Goal: Transaction & Acquisition: Purchase product/service

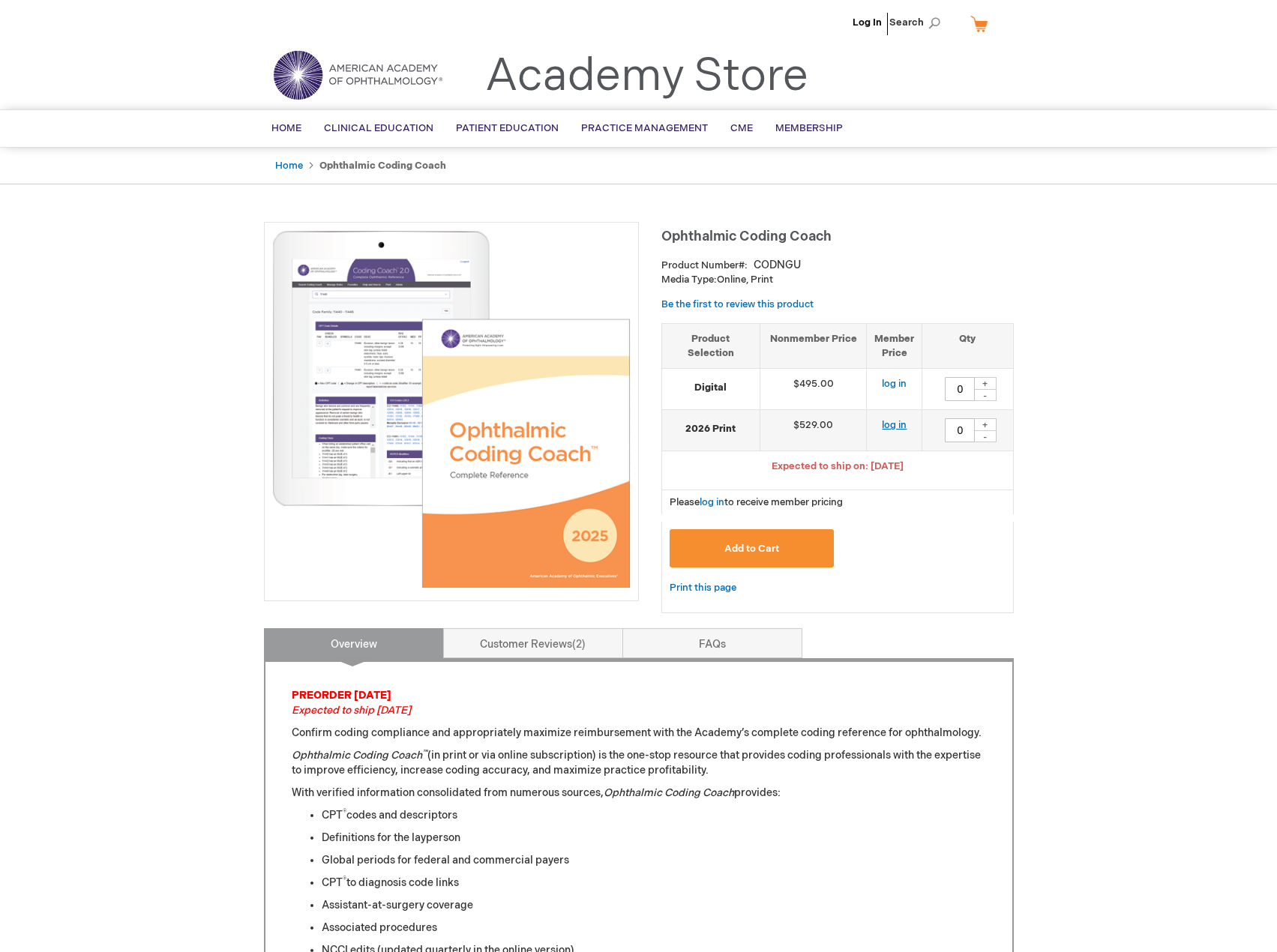
click at [888, 425] on link "log in" at bounding box center [893, 424] width 25 height 12
click at [994, 423] on div "+" at bounding box center [985, 424] width 22 height 13
type input "1"
click at [792, 547] on button "Add to Cart" at bounding box center [752, 548] width 165 height 38
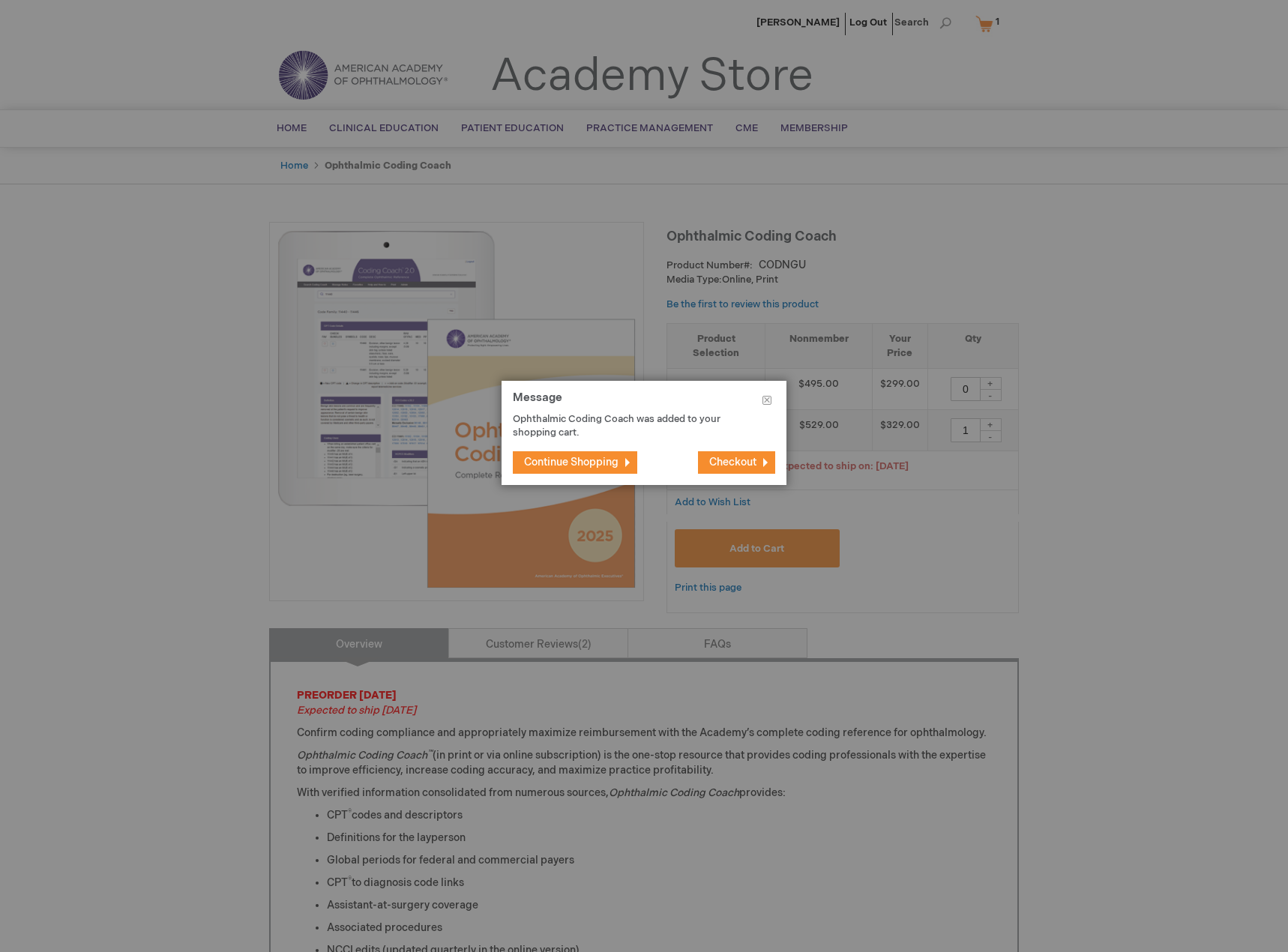
click at [737, 459] on span "Checkout" at bounding box center [733, 463] width 48 height 13
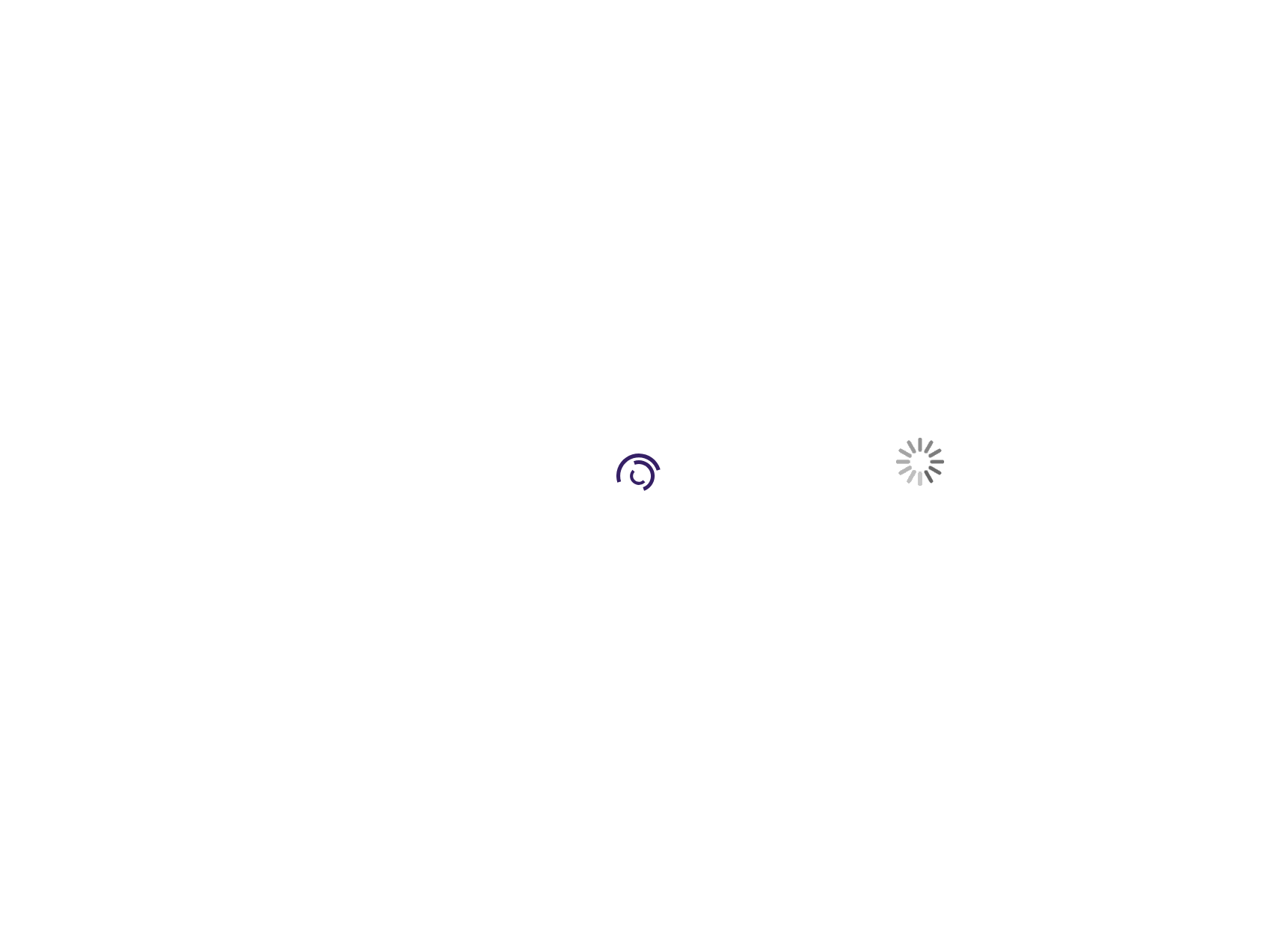
select select "US"
select select "12"
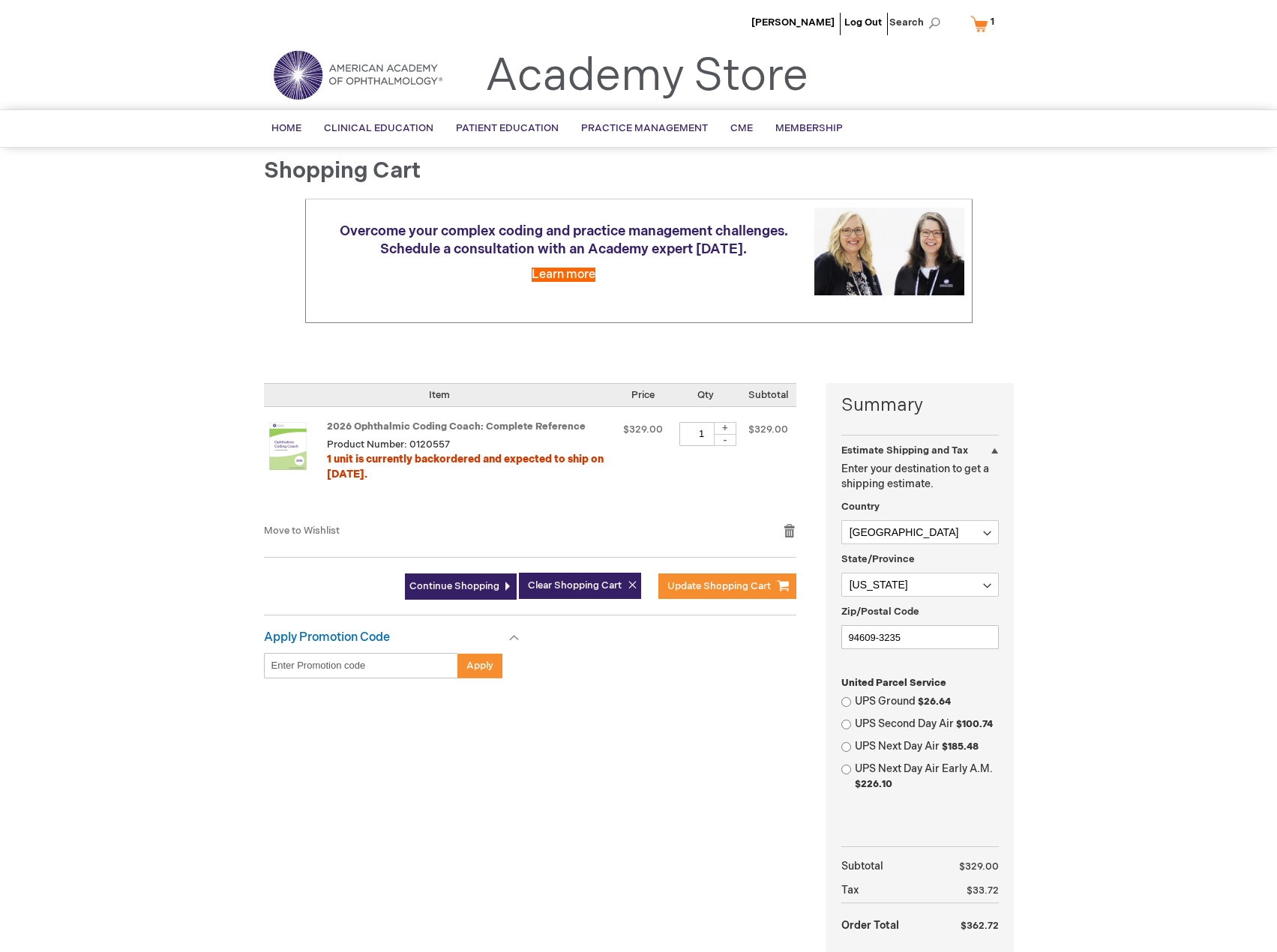
drag, startPoint x: 904, startPoint y: 213, endPoint x: 970, endPoint y: 225, distance: 67.1
click at [0, 951] on div at bounding box center [0, 952] width 0 height 0
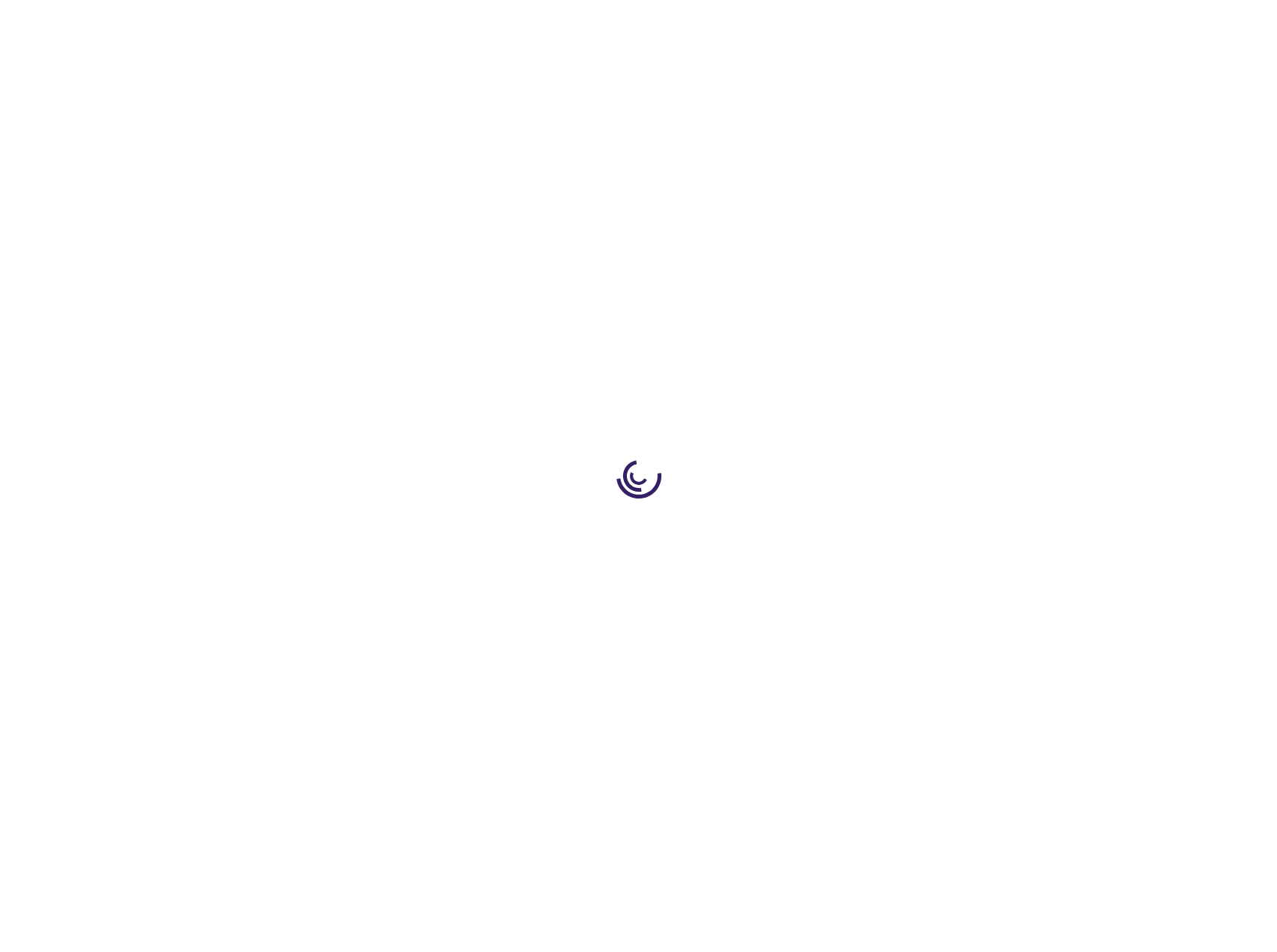
select select "US"
select select "12"
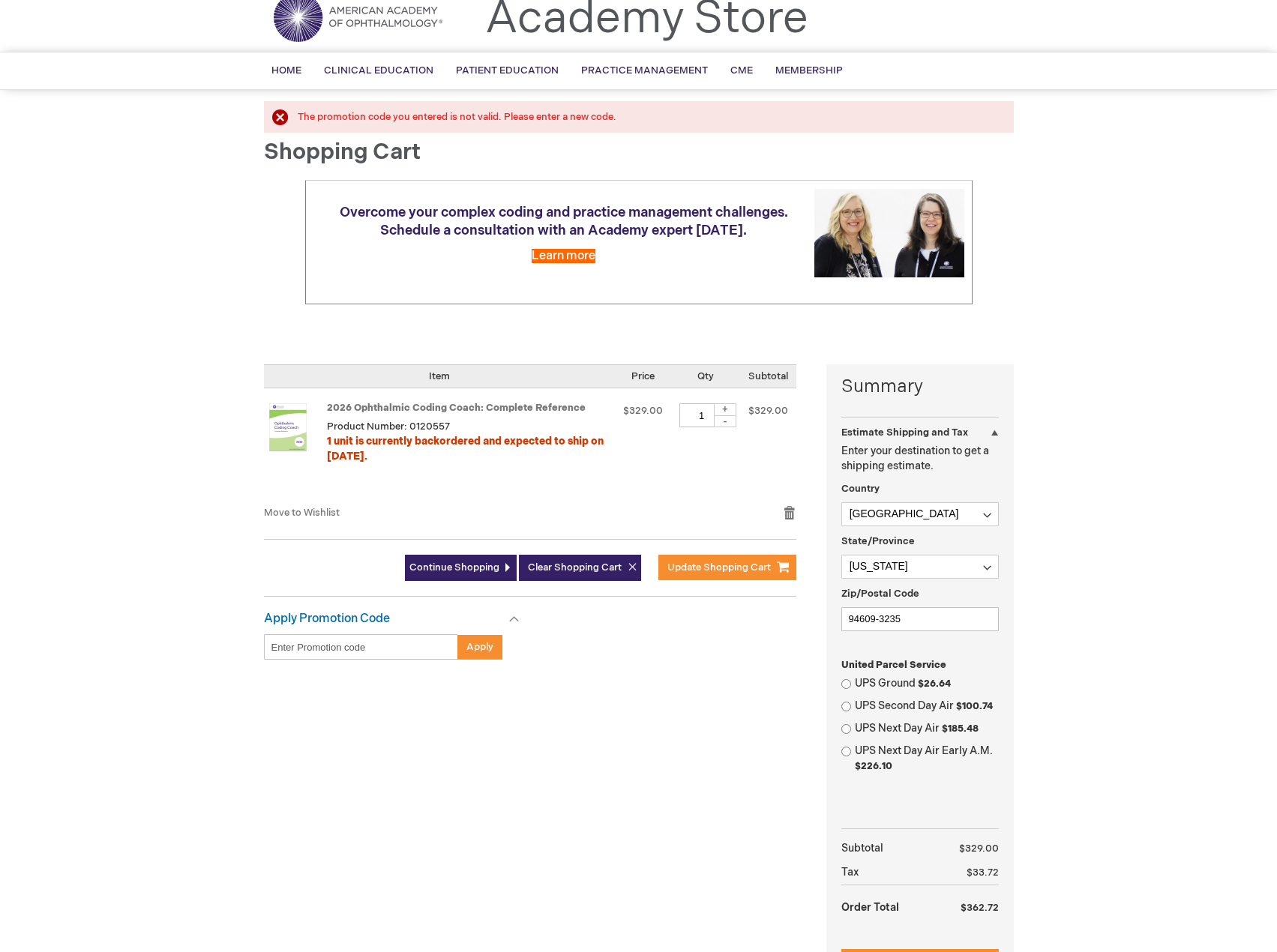
scroll to position [150, 0]
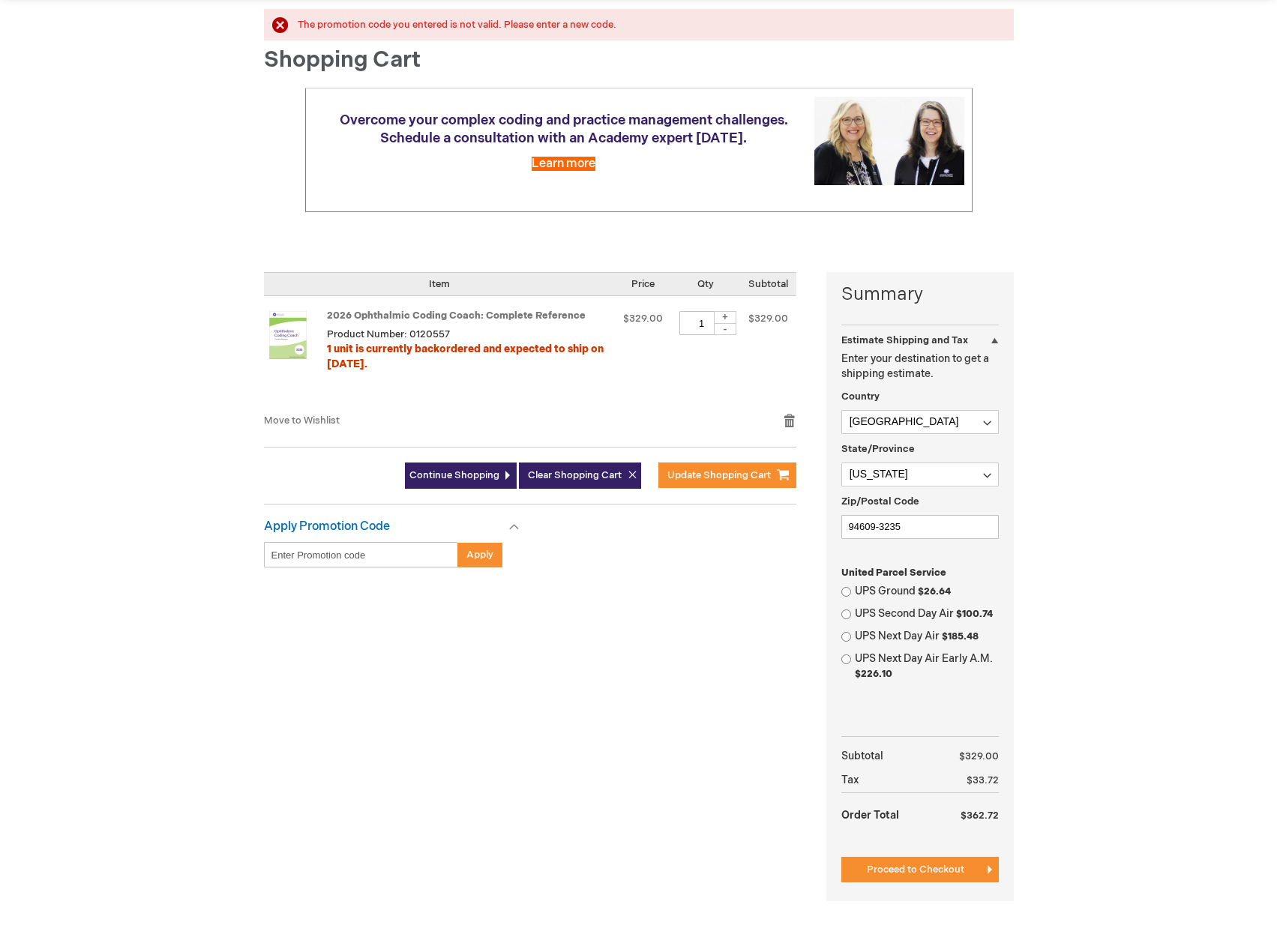
click at [861, 593] on label "UPS Ground $26.64" at bounding box center [926, 591] width 144 height 15
click at [851, 593] on input "UPS Ground $26.64" at bounding box center [846, 592] width 10 height 10
radio input "true"
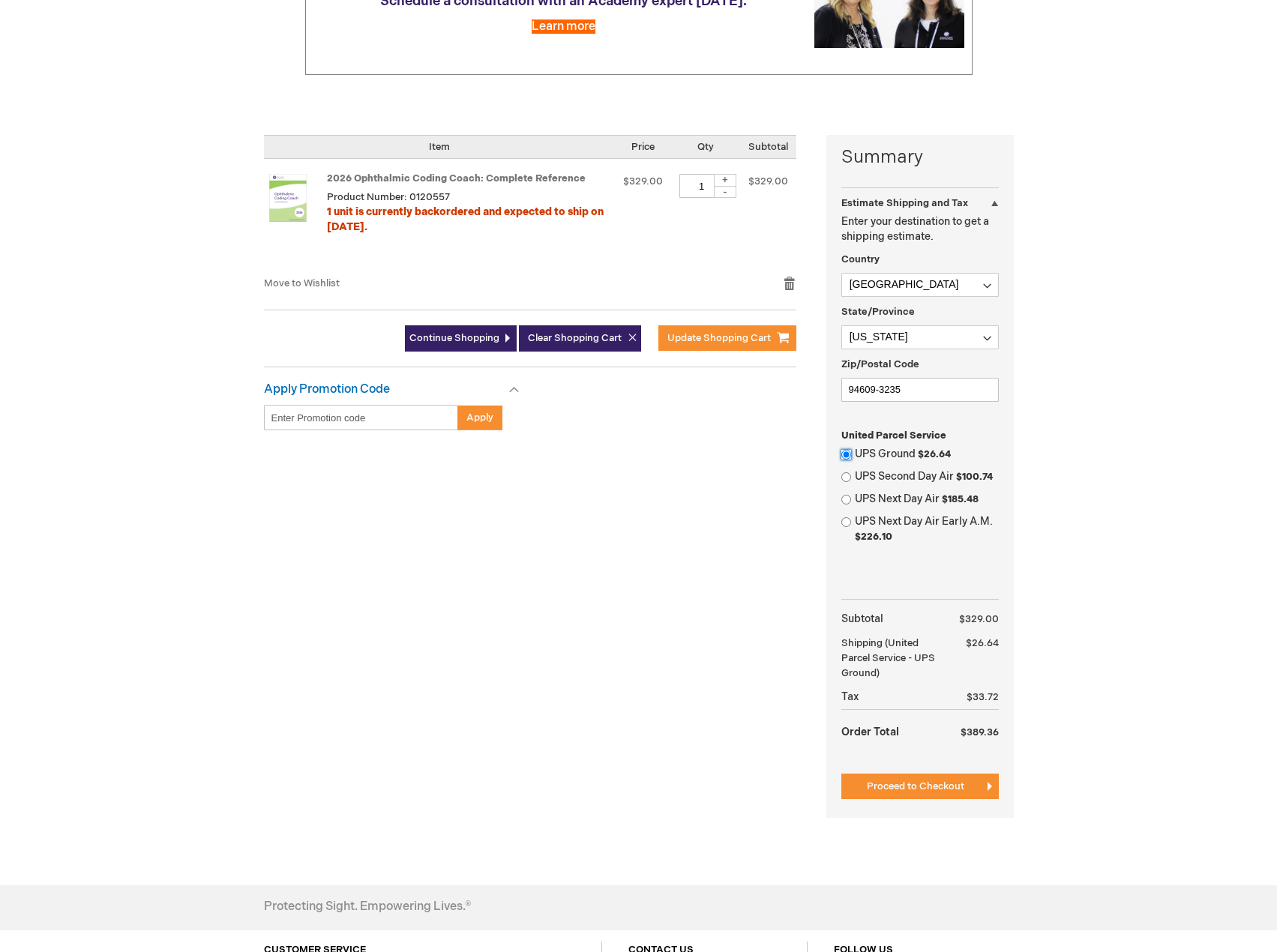
scroll to position [300, 0]
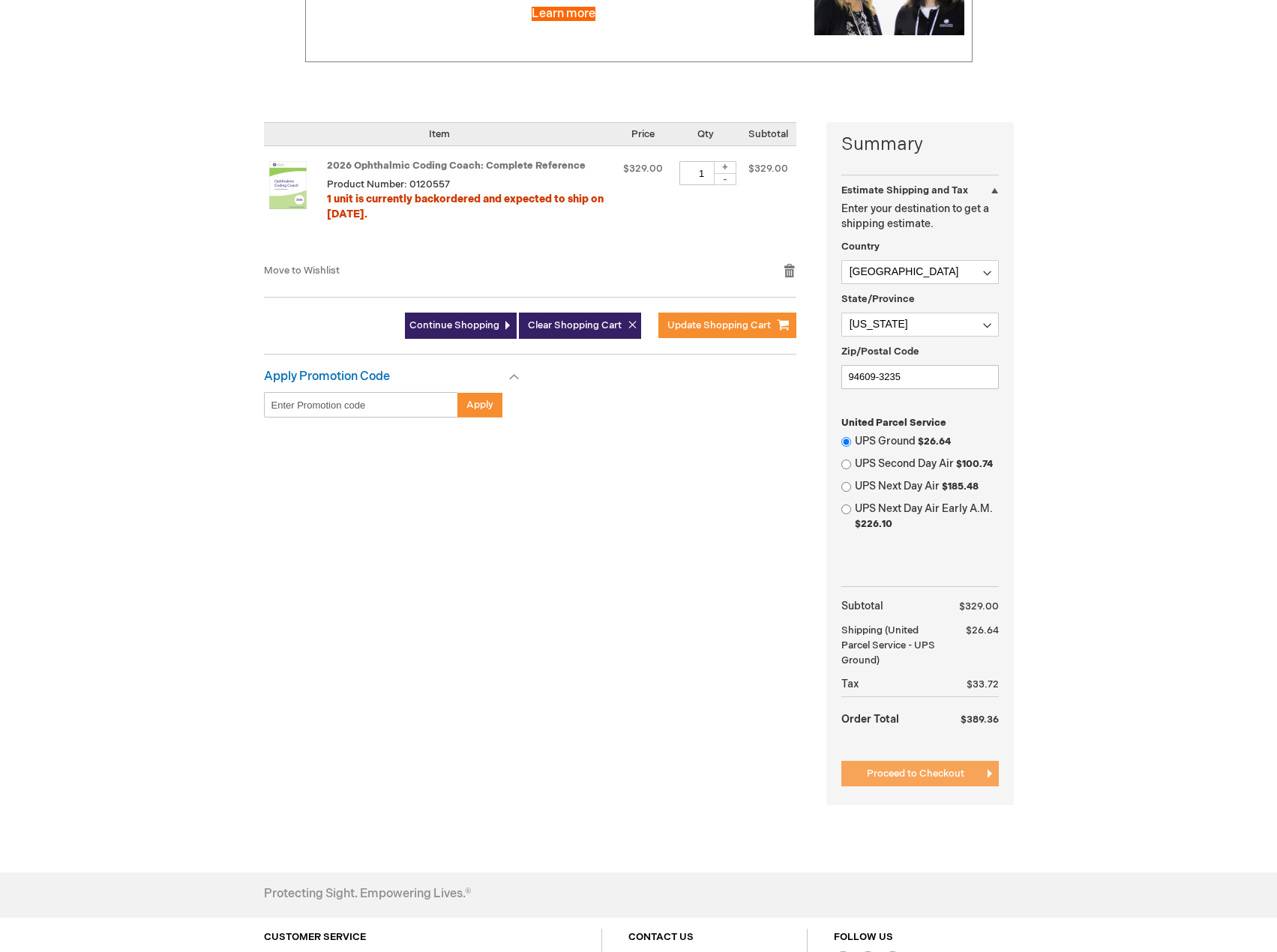
click at [943, 777] on span "Proceed to Checkout" at bounding box center [915, 774] width 98 height 12
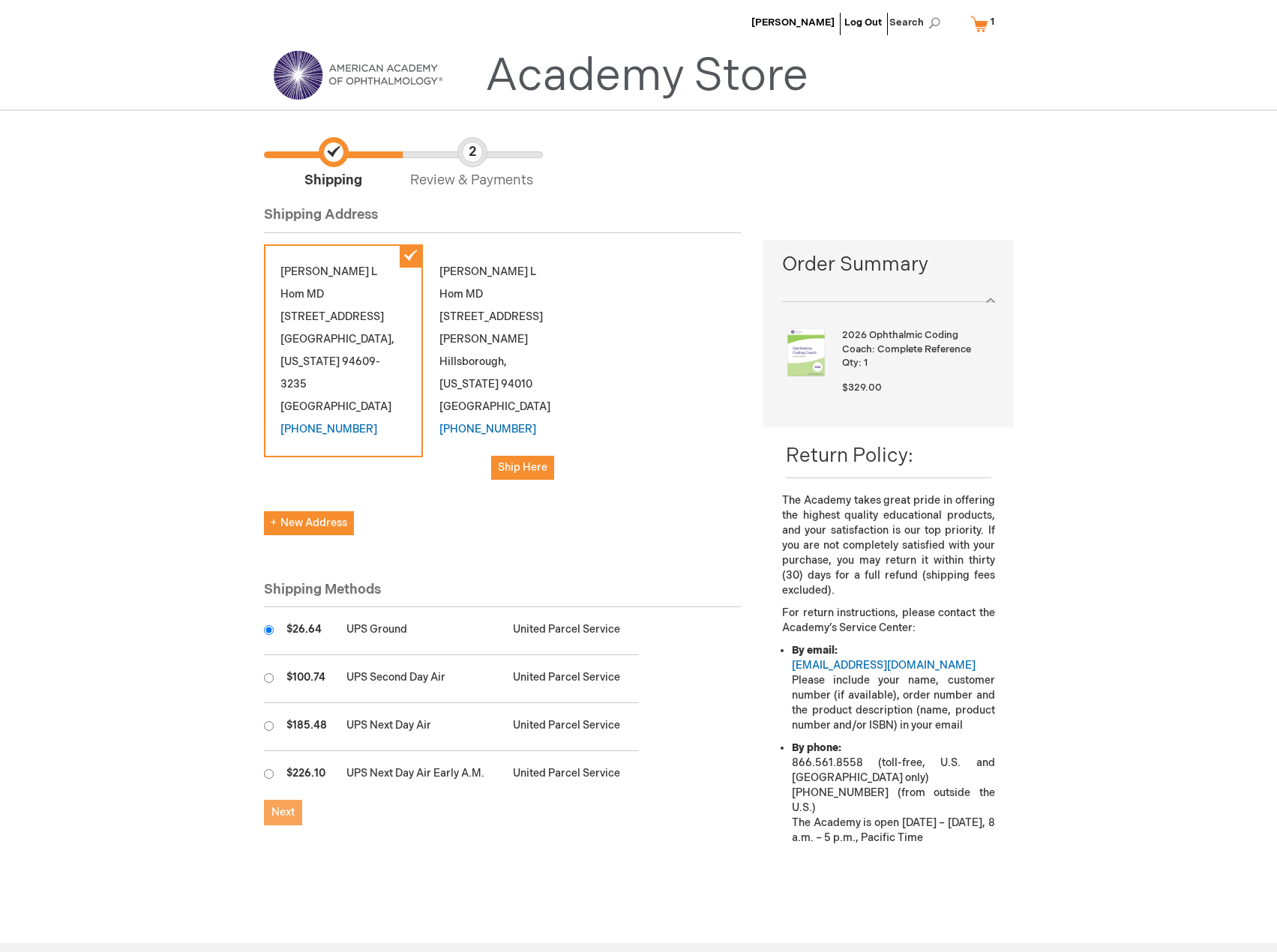
click at [274, 806] on span "Next" at bounding box center [282, 812] width 23 height 13
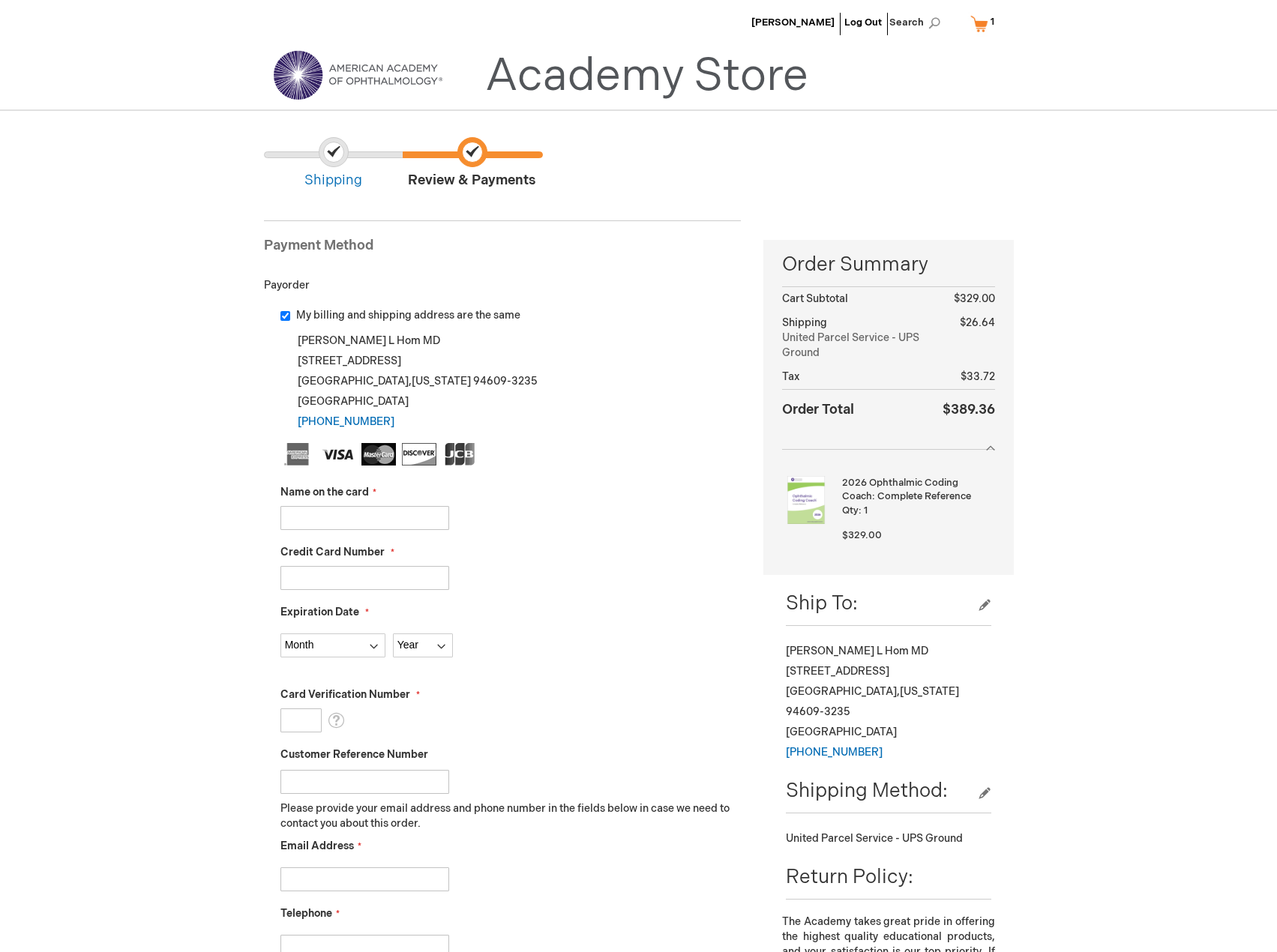
click at [441, 524] on input "Name on the card" at bounding box center [364, 518] width 169 height 24
type input "[PERSON_NAME]"
type input "4431228990598631"
select select "10"
select select "2030"
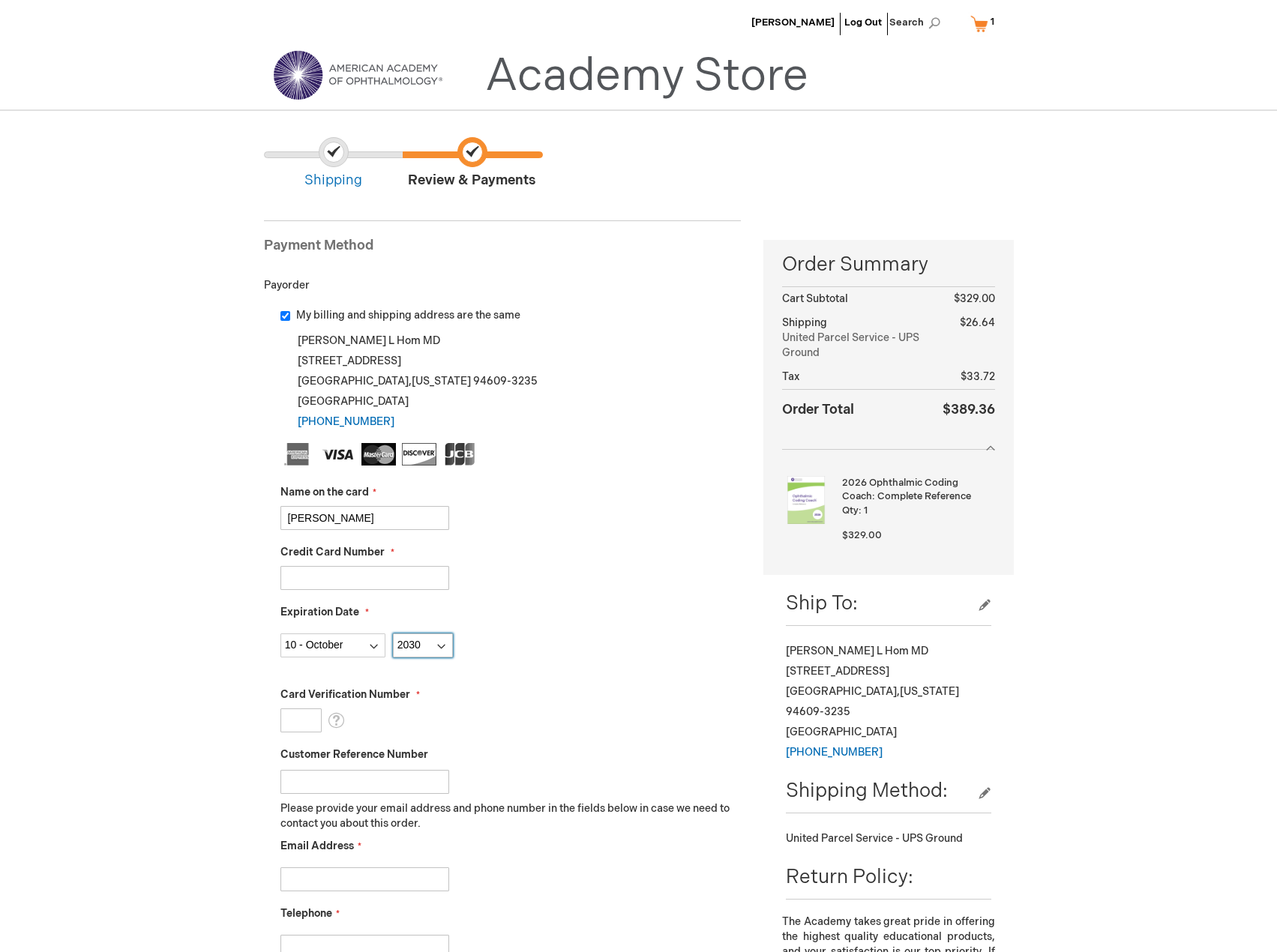
type input "206"
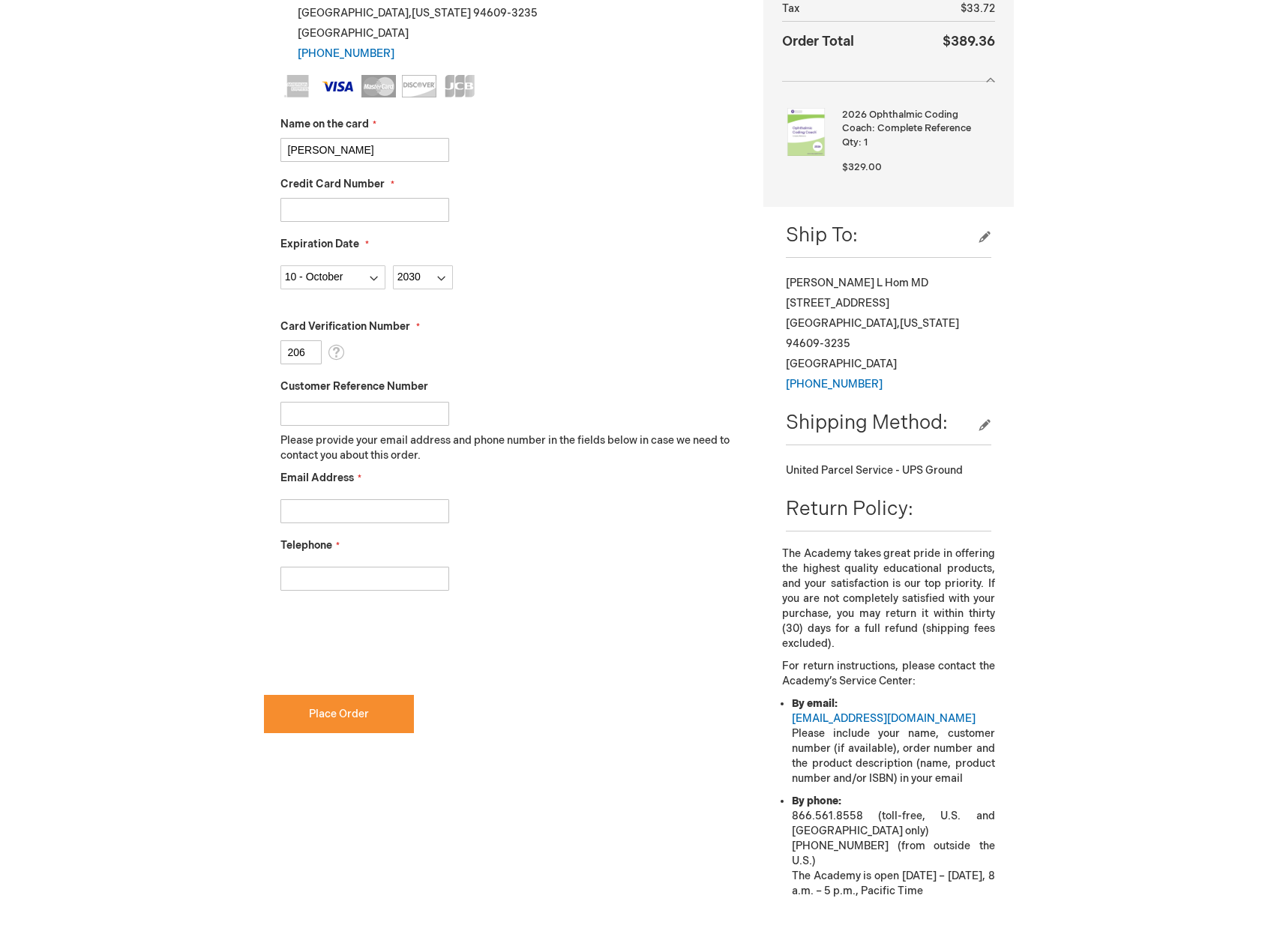
scroll to position [375, 0]
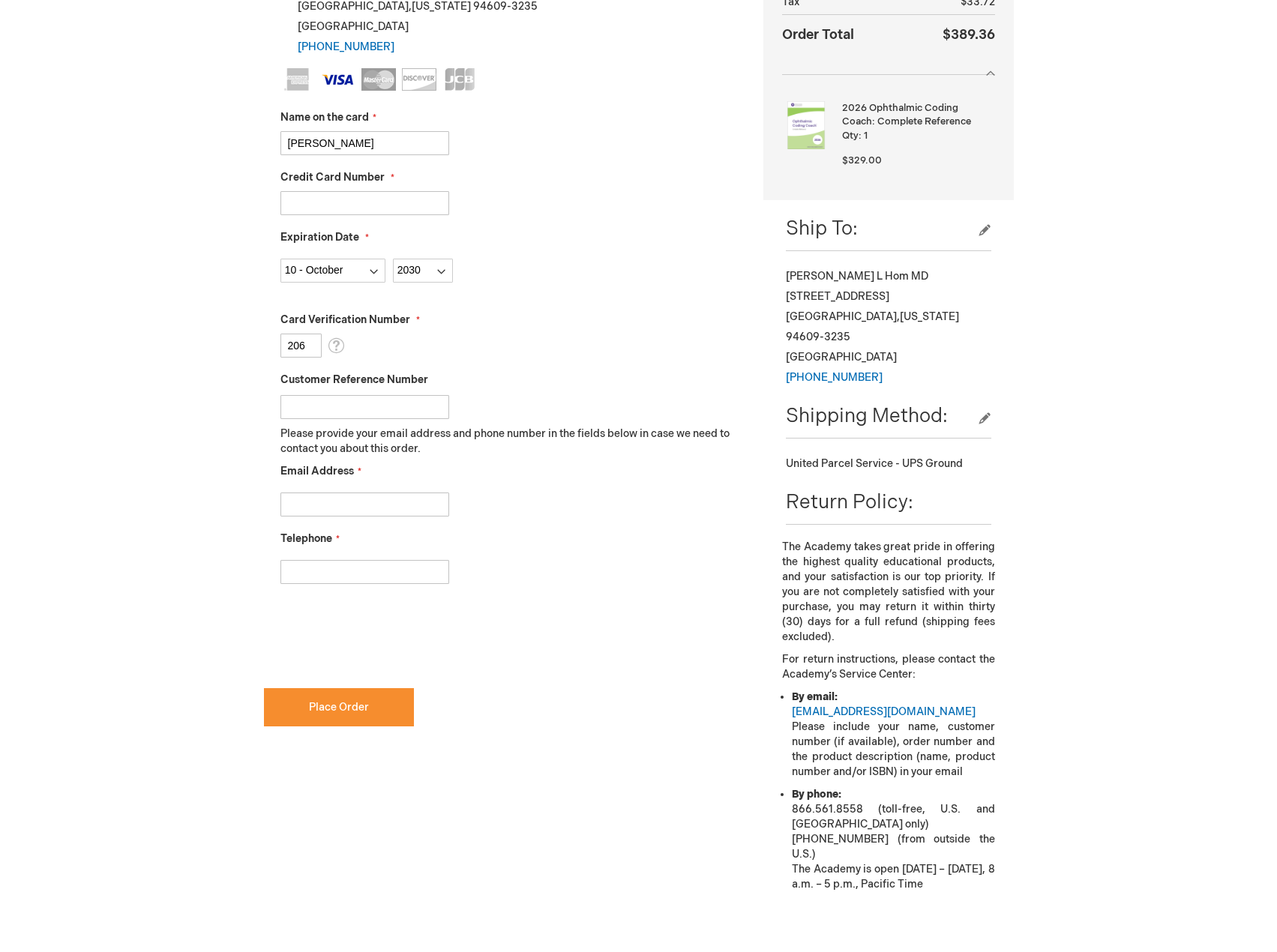
click at [382, 503] on input "Email Address" at bounding box center [364, 505] width 169 height 24
type input "melaniehom@gmail.com"
type input "5108362122"
click at [562, 579] on div "5108362122" at bounding box center [510, 569] width 461 height 32
checkbox input "true"
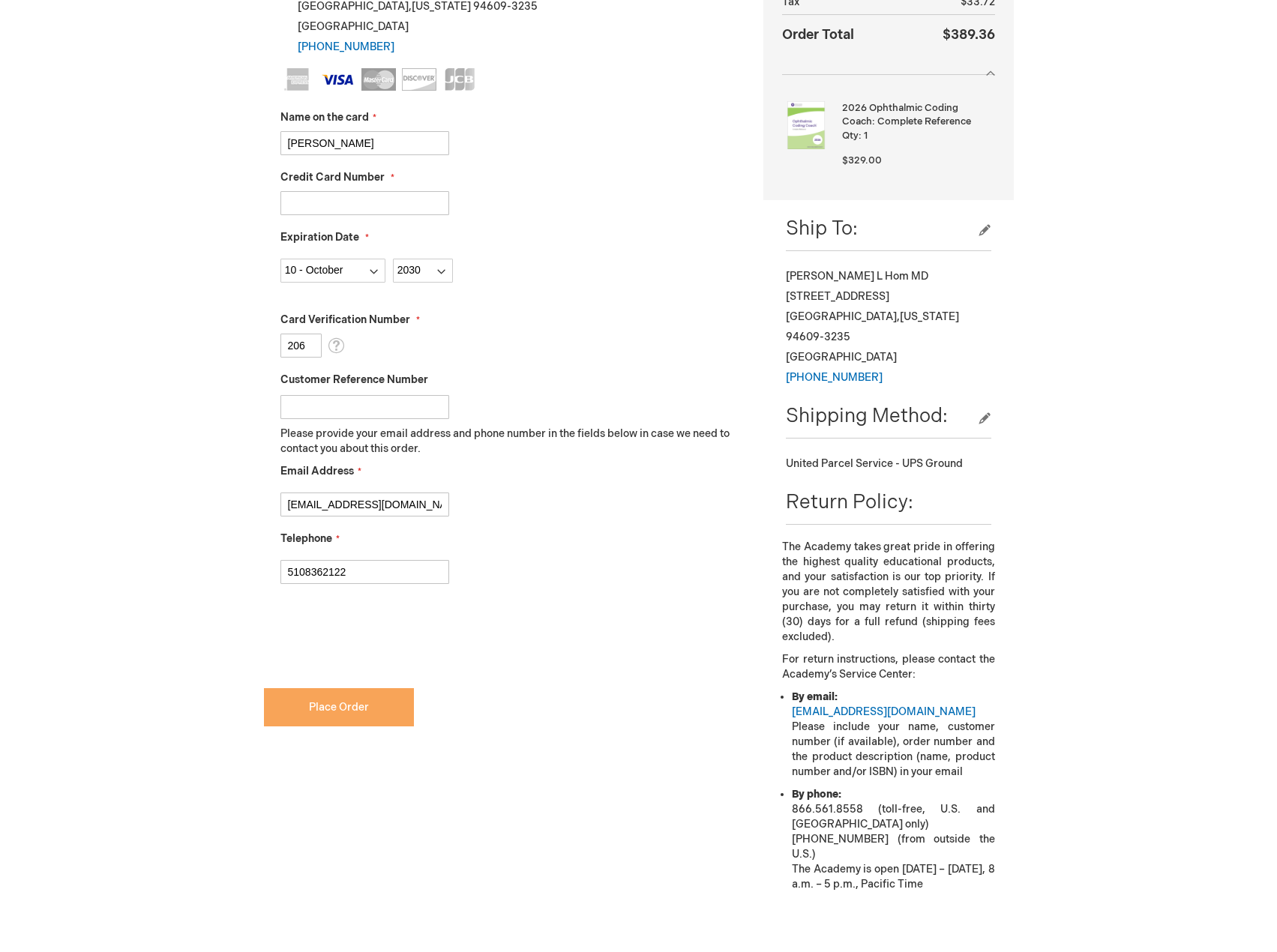
click at [367, 706] on span "Place Order" at bounding box center [339, 708] width 60 height 13
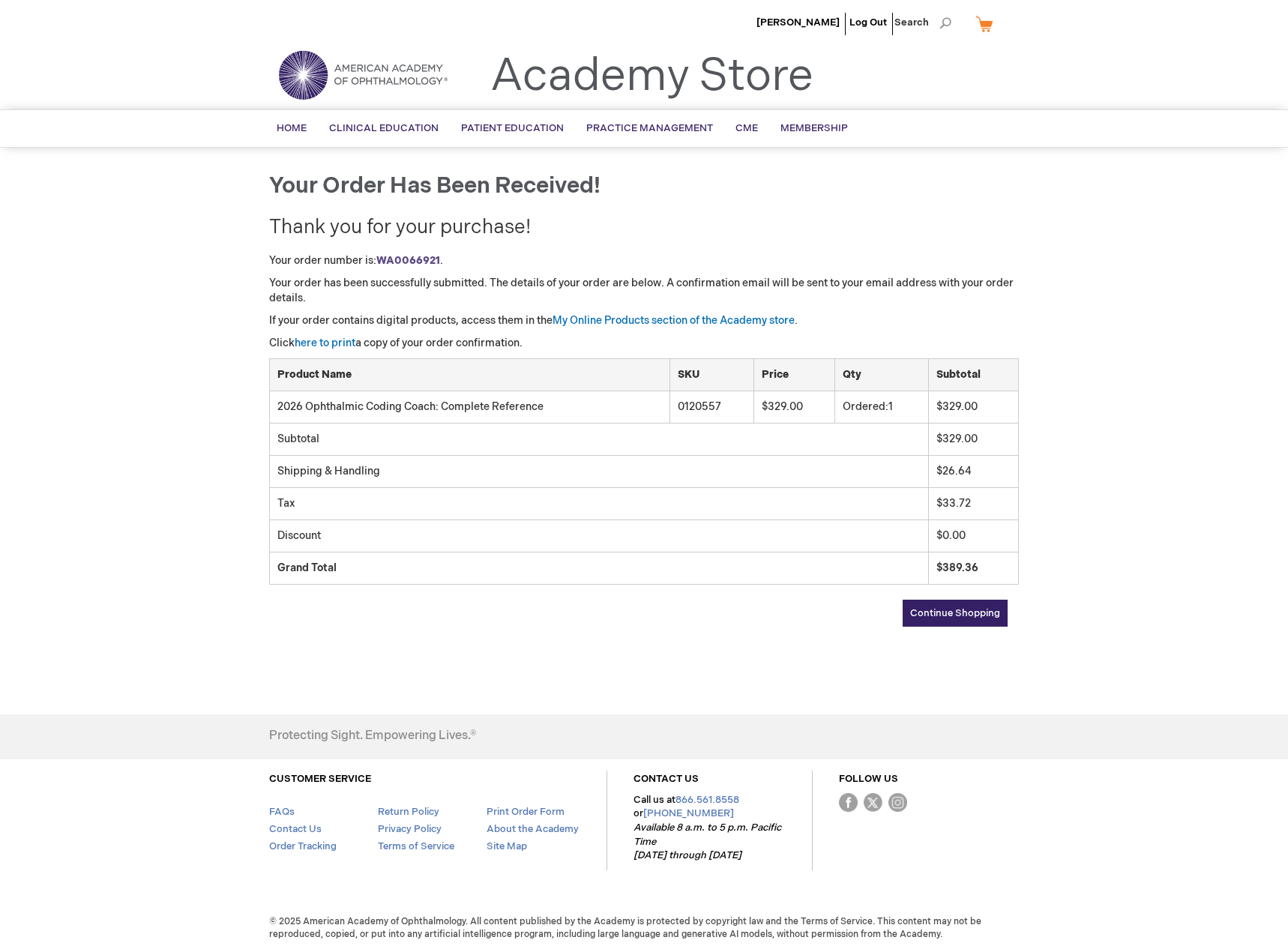
drag, startPoint x: 984, startPoint y: 618, endPoint x: 981, endPoint y: 608, distance: 10.4
click at [984, 618] on span "Continue Shopping" at bounding box center [954, 613] width 90 height 12
